Goal: Navigation & Orientation: Find specific page/section

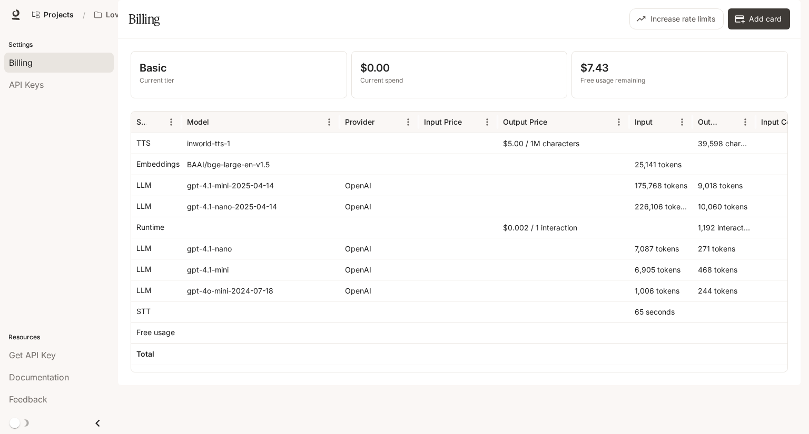
click at [664, 13] on link "Portal Portal New" at bounding box center [660, 14] width 48 height 21
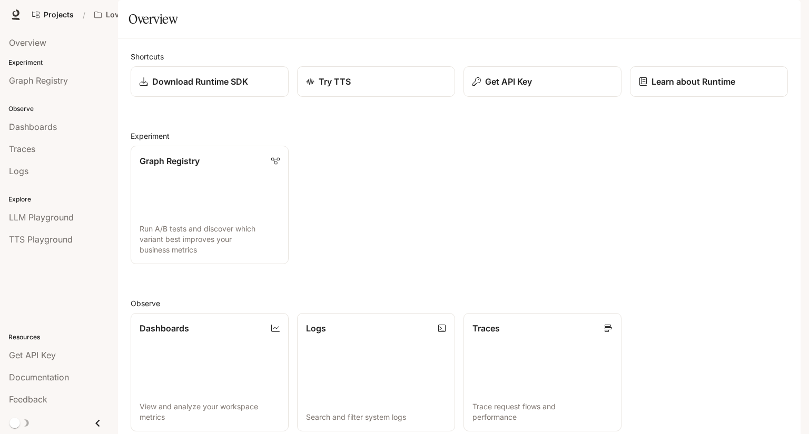
click at [718, 18] on span "Documentation" at bounding box center [716, 14] width 52 height 13
